Goal: Information Seeking & Learning: Learn about a topic

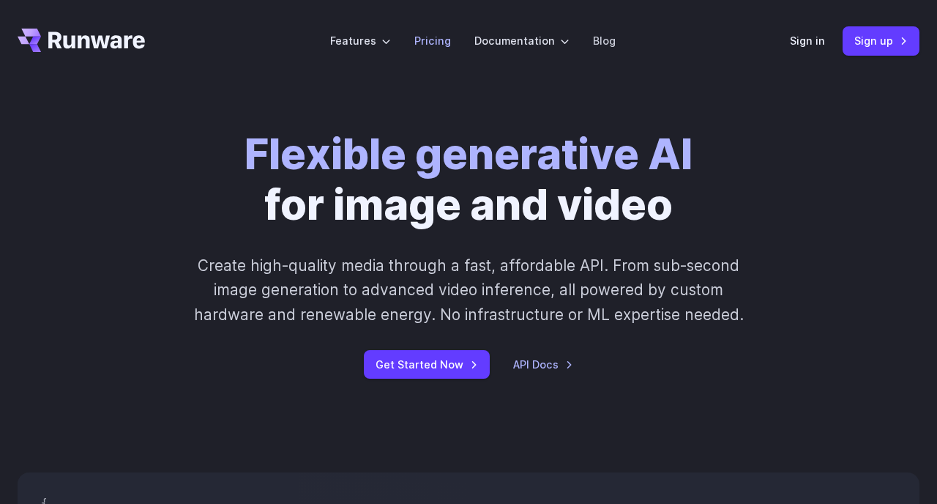
click at [424, 38] on link "Pricing" at bounding box center [432, 40] width 37 height 17
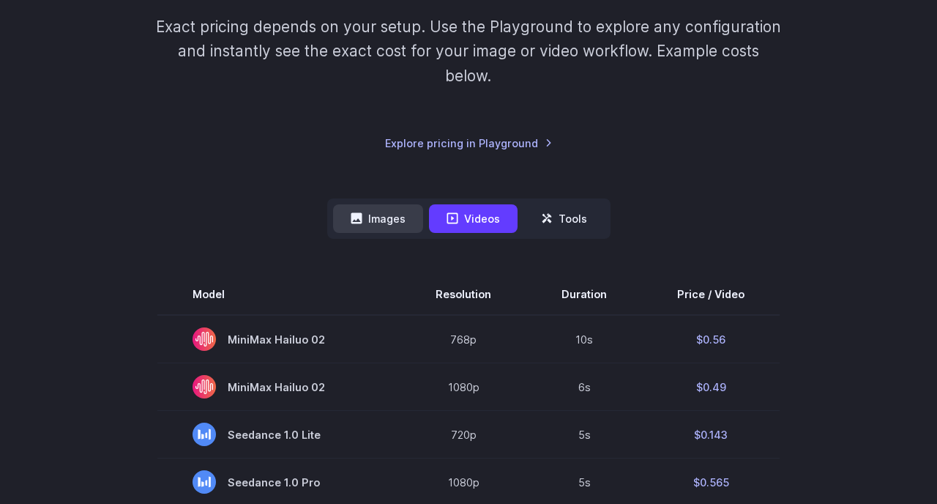
click at [371, 210] on button "Images" at bounding box center [378, 218] width 90 height 29
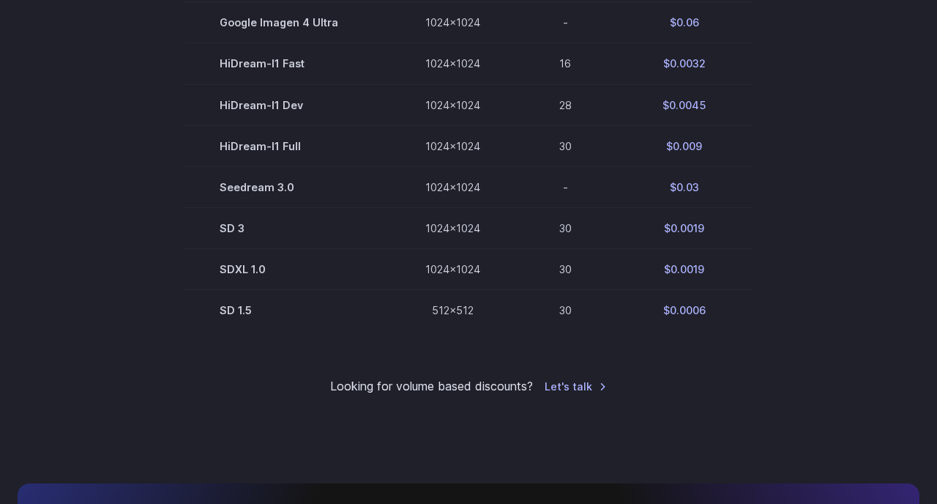
scroll to position [878, 0]
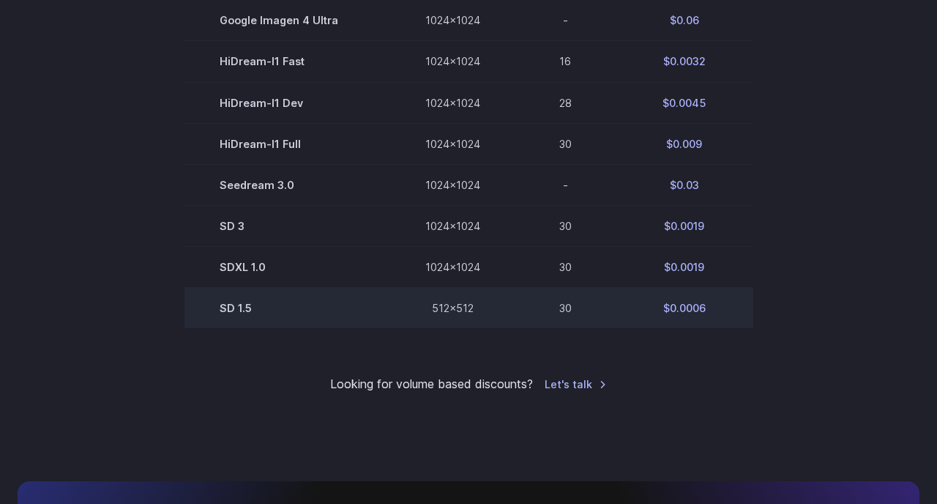
click at [250, 312] on td "SD 1.5" at bounding box center [287, 307] width 206 height 41
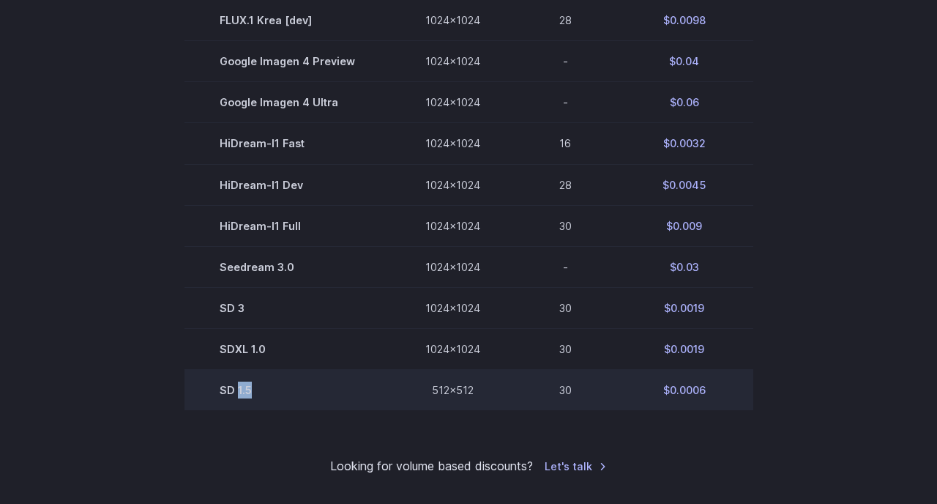
scroll to position [794, 0]
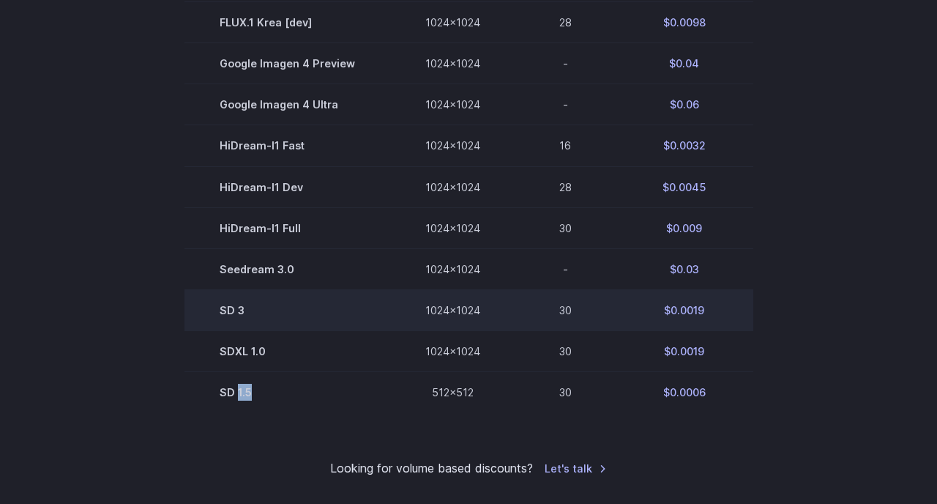
click at [245, 316] on td "SD 3" at bounding box center [287, 309] width 206 height 41
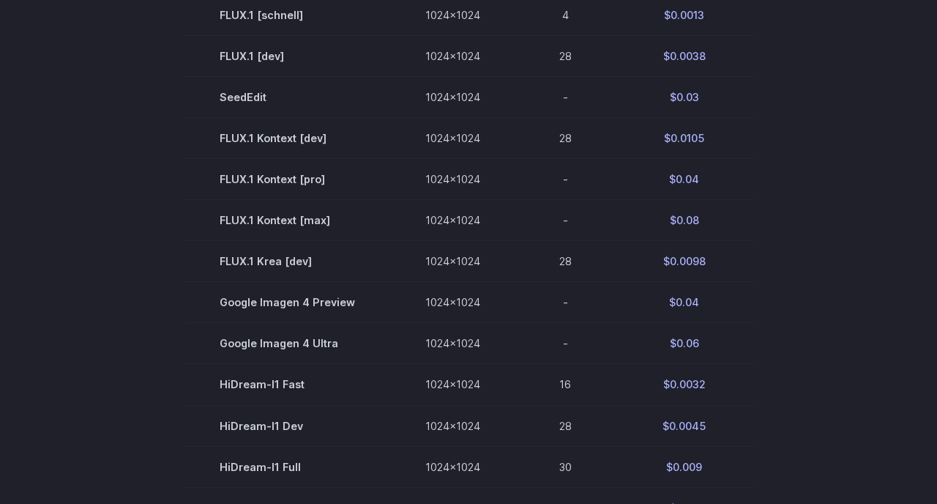
scroll to position [478, 0]
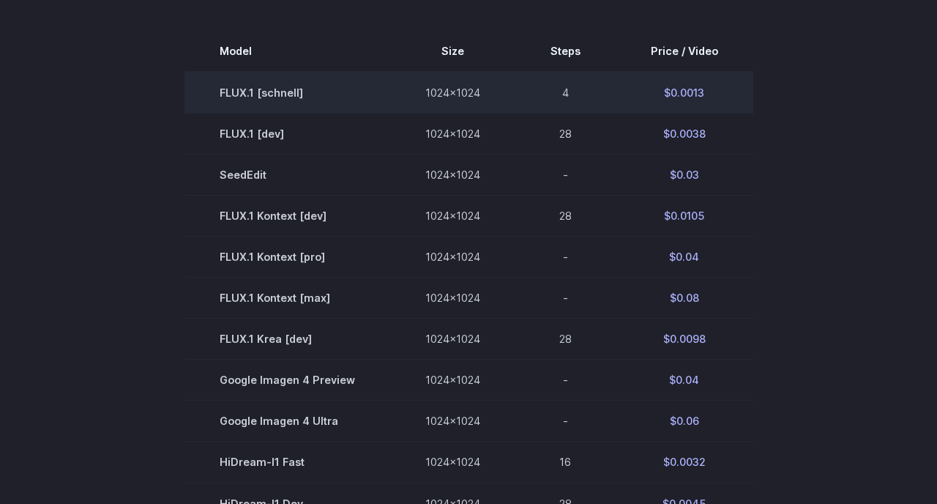
click at [260, 100] on td "FLUX.1 [schnell]" at bounding box center [287, 93] width 206 height 42
click at [266, 92] on td "FLUX.1 [schnell]" at bounding box center [287, 93] width 206 height 42
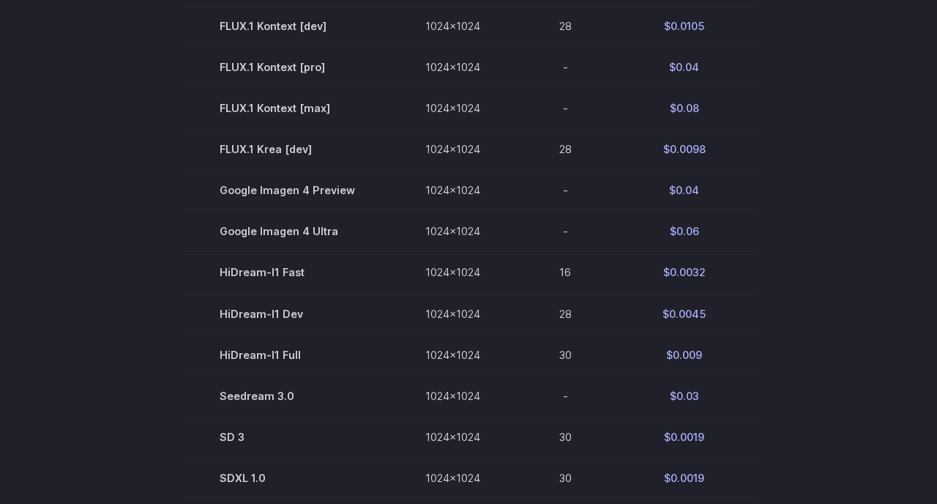
scroll to position [675, 0]
